Goal: Task Accomplishment & Management: Complete application form

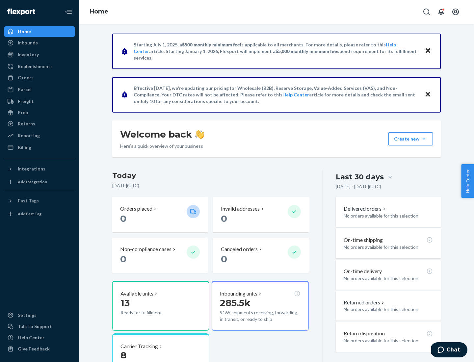
click at [25, 78] on div "Orders" at bounding box center [26, 77] width 16 height 7
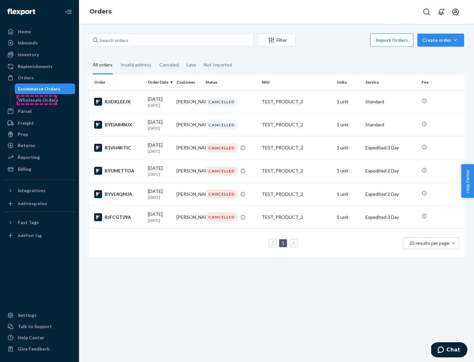
click at [37, 100] on div "Wholesale Orders" at bounding box center [38, 100] width 40 height 7
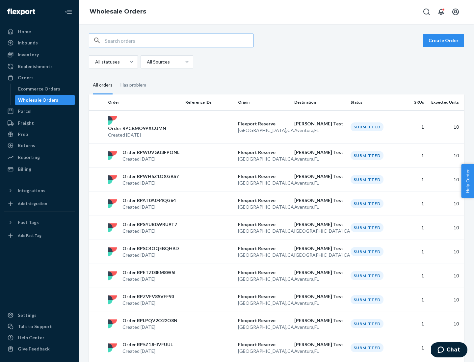
click at [445, 40] on button "Create Order" at bounding box center [443, 40] width 41 height 13
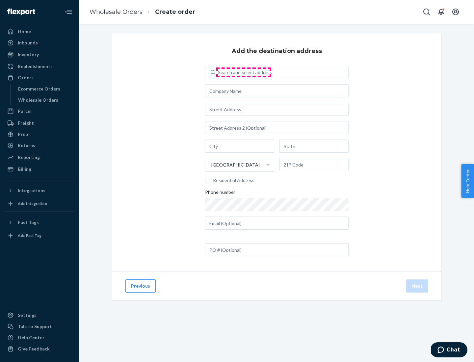
click at [244, 72] on div "Search and select address" at bounding box center [245, 72] width 54 height 7
click at [219, 72] on input "Search and select address" at bounding box center [218, 72] width 1 height 7
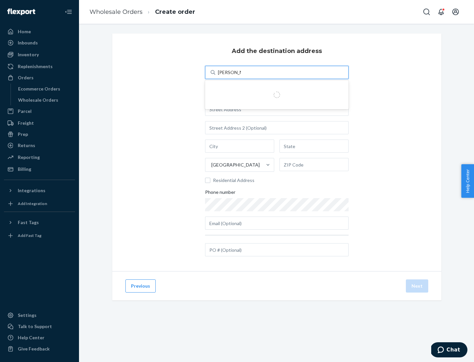
type input "Shubham Test"
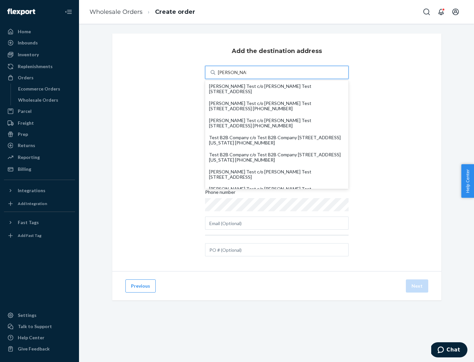
scroll to position [28, 0]
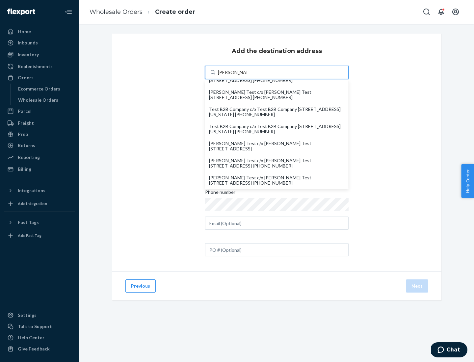
click at [277, 146] on div "Shubham Test c/o Shubham Test 19501 Biscayne Blvd Aventura, FL 33180" at bounding box center [277, 146] width 136 height 11
click at [247, 76] on input "Shubham Test" at bounding box center [232, 72] width 29 height 7
type input "Shubham Test"
type input "Aventura"
type input "FL"
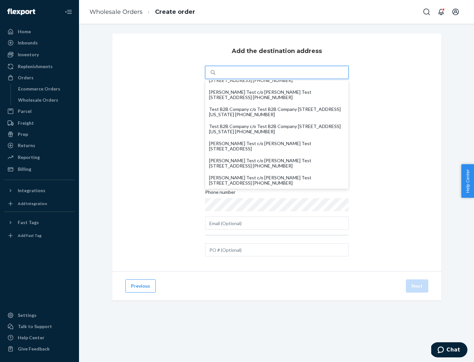
type input "33180"
type input "19501 Biscayne Blvd"
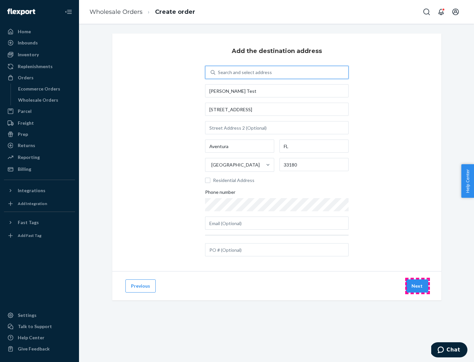
click at [417, 286] on button "Next" at bounding box center [417, 285] width 22 height 13
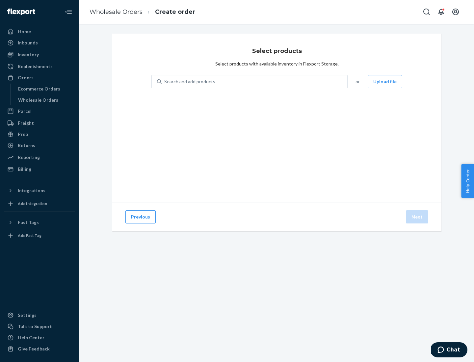
click at [255, 82] on div "Search and add products" at bounding box center [255, 82] width 186 height 12
click at [165, 82] on input "Search and add products" at bounding box center [164, 81] width 1 height 7
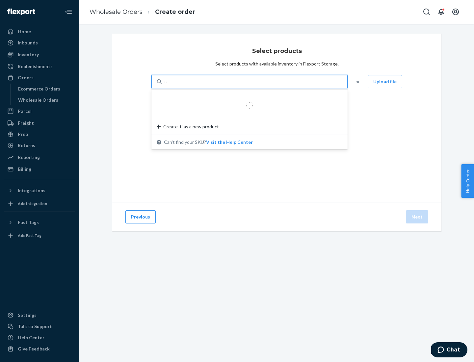
type input "test"
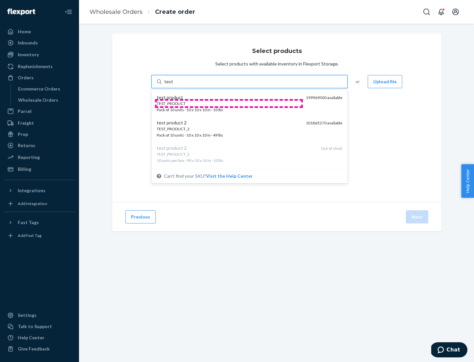
click at [229, 103] on div "TEST_PRODUCT" at bounding box center [229, 104] width 144 height 6
click at [173, 85] on input "test" at bounding box center [168, 81] width 9 height 7
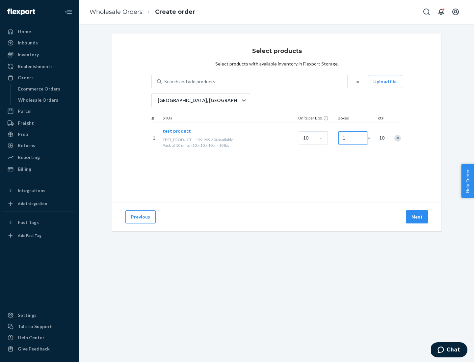
type input "1"
click at [417, 217] on button "Next" at bounding box center [417, 216] width 22 height 13
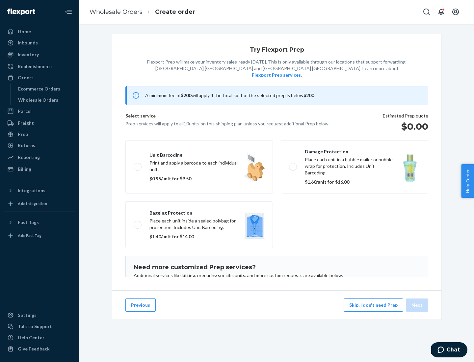
scroll to position [43, 0]
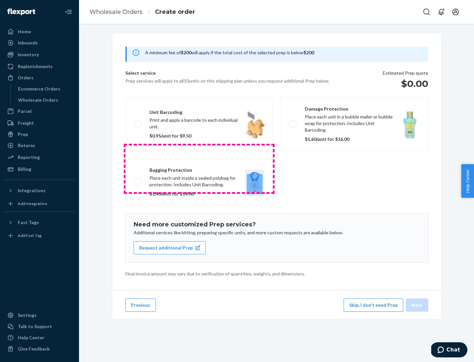
click at [199, 169] on label "Bagging protection Place each unit inside a sealed polybag for protection. Incl…" at bounding box center [198, 182] width 147 height 47
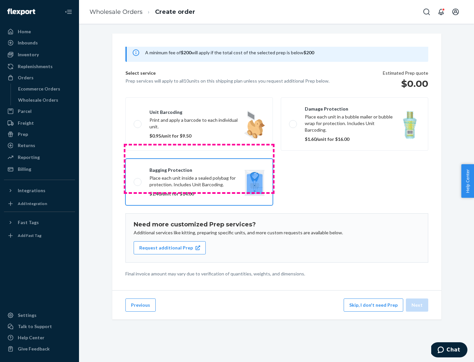
click at [138, 180] on input "Bagging protection Place each unit inside a sealed polybag for protection. Incl…" at bounding box center [136, 182] width 4 height 4
checkbox input "true"
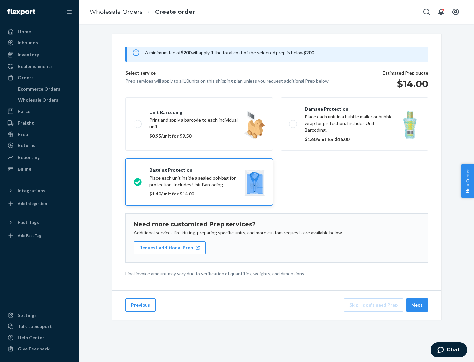
click at [417, 305] on button "Next" at bounding box center [417, 305] width 22 height 13
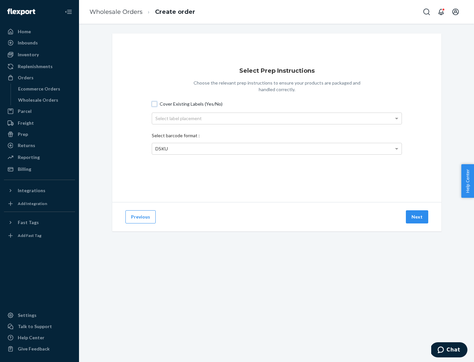
click at [154, 104] on input "Cover Existing Labels (Yes/No)" at bounding box center [154, 103] width 5 height 5
checkbox input "true"
click at [277, 118] on div "Select label placement" at bounding box center [276, 118] width 249 height 11
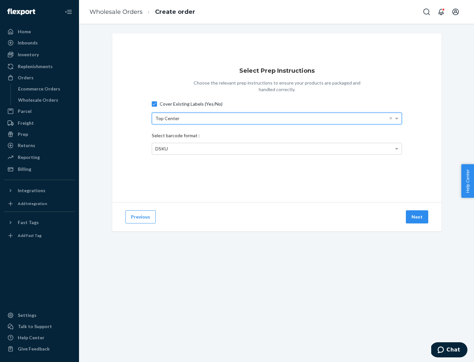
click at [161, 148] on span "DSKU" at bounding box center [161, 149] width 13 height 6
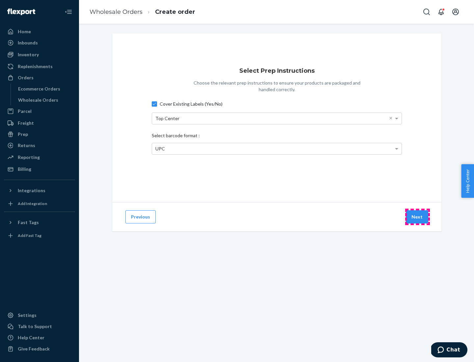
click at [417, 217] on button "Next" at bounding box center [417, 216] width 22 height 13
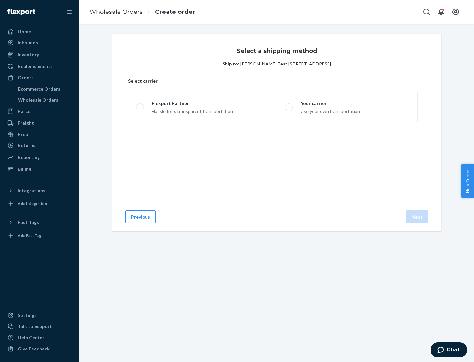
click at [140, 107] on span at bounding box center [140, 107] width 8 height 8
click at [140, 107] on input "Flexport Partner Hassle free, transparent transportation" at bounding box center [138, 107] width 4 height 4
radio input "true"
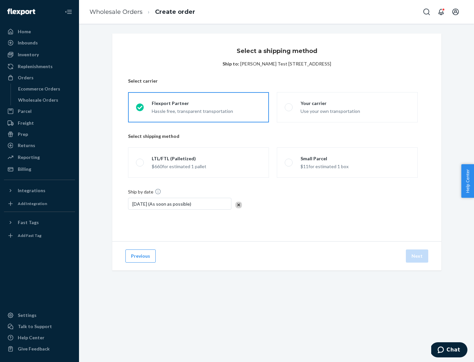
click at [140, 163] on span at bounding box center [140, 163] width 8 height 8
click at [140, 163] on input "LTL/FTL (Palletized) $660 for estimated 1 pallet" at bounding box center [138, 163] width 4 height 4
radio input "true"
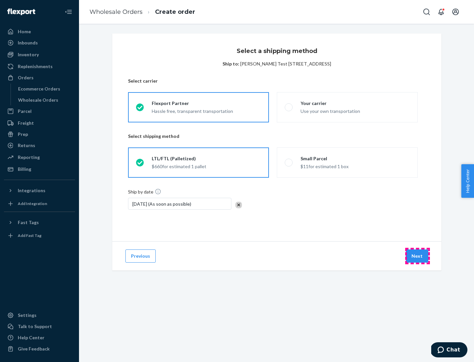
click at [417, 256] on button "Next" at bounding box center [417, 255] width 22 height 13
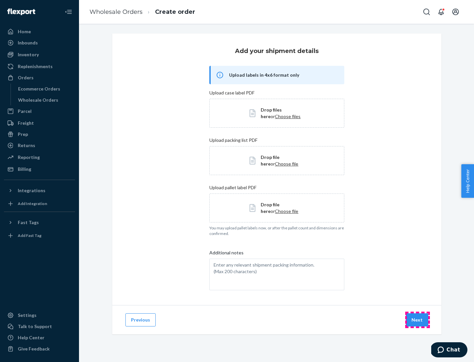
click at [417, 320] on button "Next" at bounding box center [417, 319] width 22 height 13
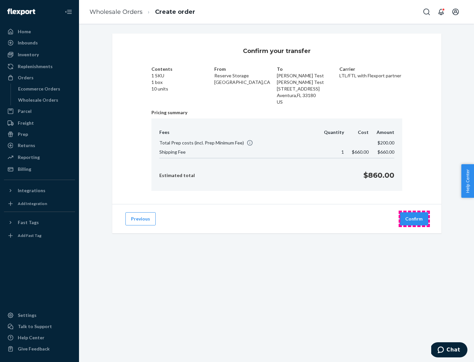
click at [414, 219] on button "Confirm" at bounding box center [414, 218] width 29 height 13
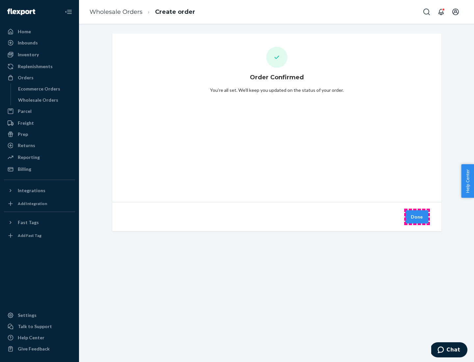
click at [417, 217] on button "Done" at bounding box center [416, 216] width 23 height 13
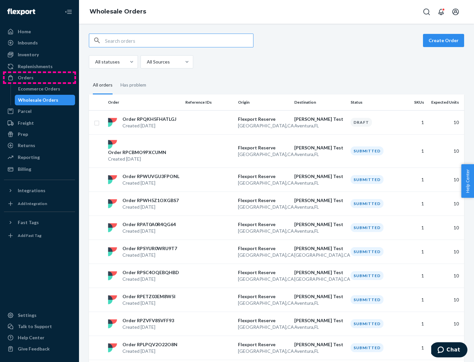
click at [39, 78] on div "Orders" at bounding box center [40, 77] width 70 height 9
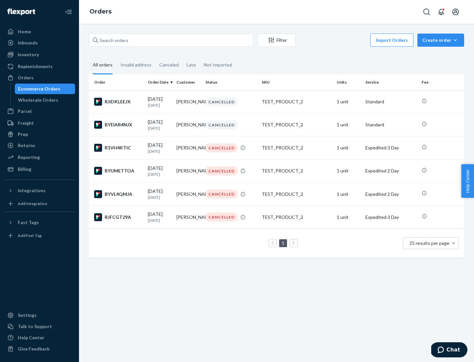
click at [37, 100] on div "Wholesale Orders" at bounding box center [38, 100] width 40 height 7
